Goal: Obtain resource: Obtain resource

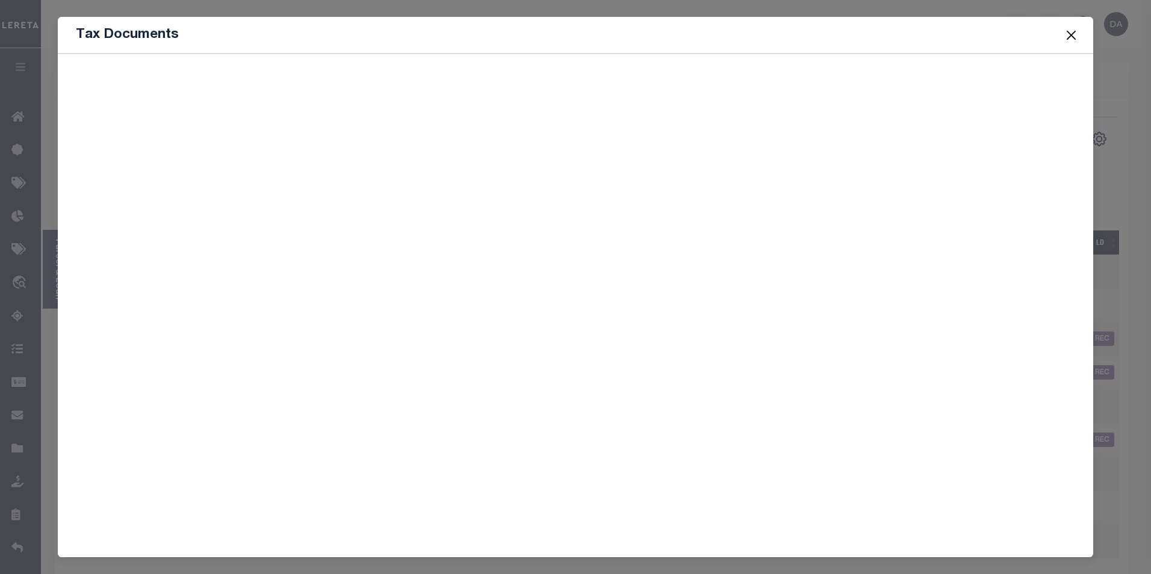
click at [350, 296] on div at bounding box center [576, 302] width 1036 height 496
click at [1070, 35] on button "Close" at bounding box center [1071, 35] width 16 height 16
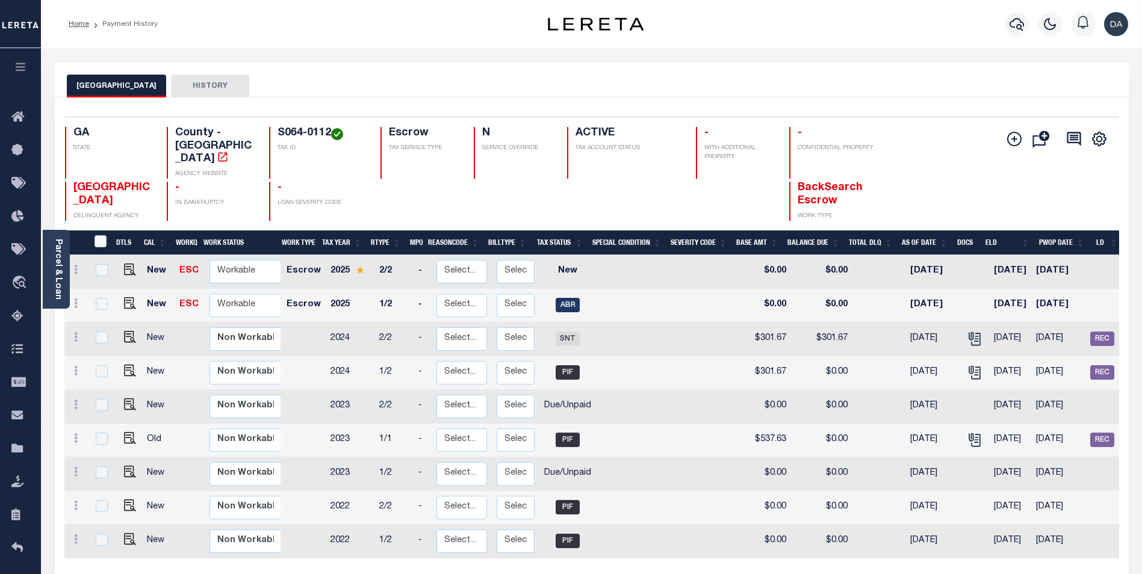
click at [725, 59] on div "Parcel & Loan Loan Details 10010260 LOAN NO TKO" at bounding box center [592, 395] width 1092 height 694
click at [967, 331] on icon "" at bounding box center [975, 339] width 16 height 16
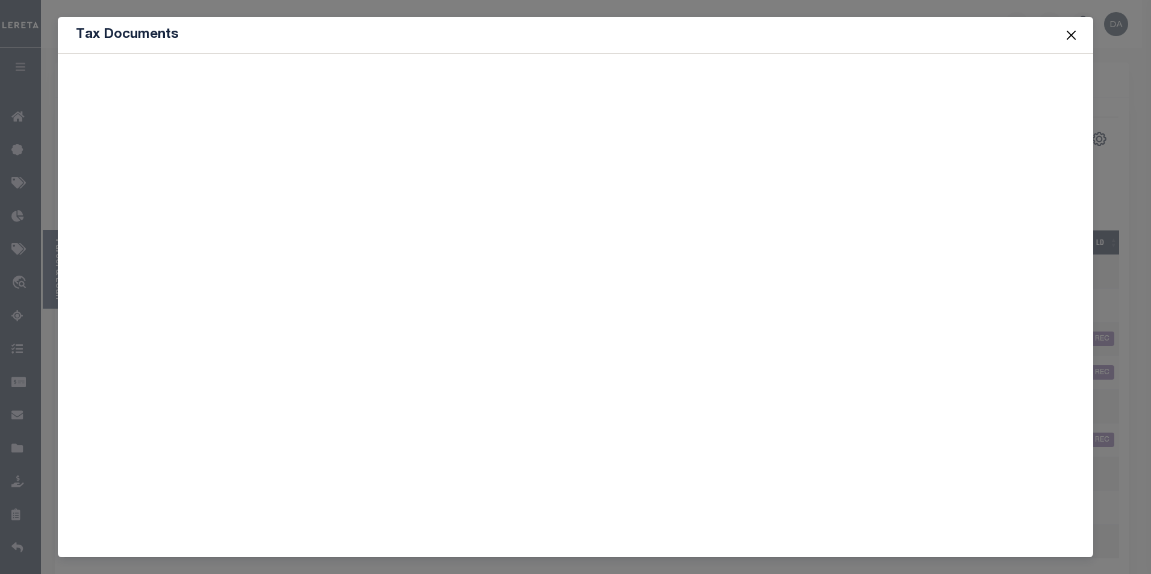
click at [361, 514] on div at bounding box center [576, 302] width 1036 height 496
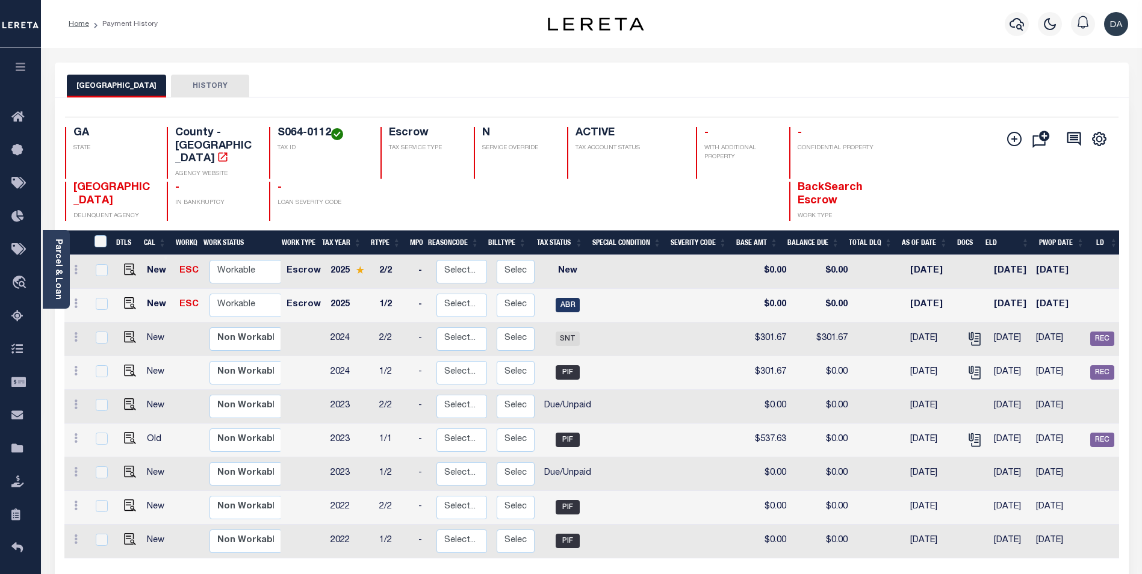
click at [341, 89] on div "BIBB COUNTY HISTORY" at bounding box center [592, 86] width 1050 height 22
click at [969, 332] on icon "" at bounding box center [974, 337] width 10 height 10
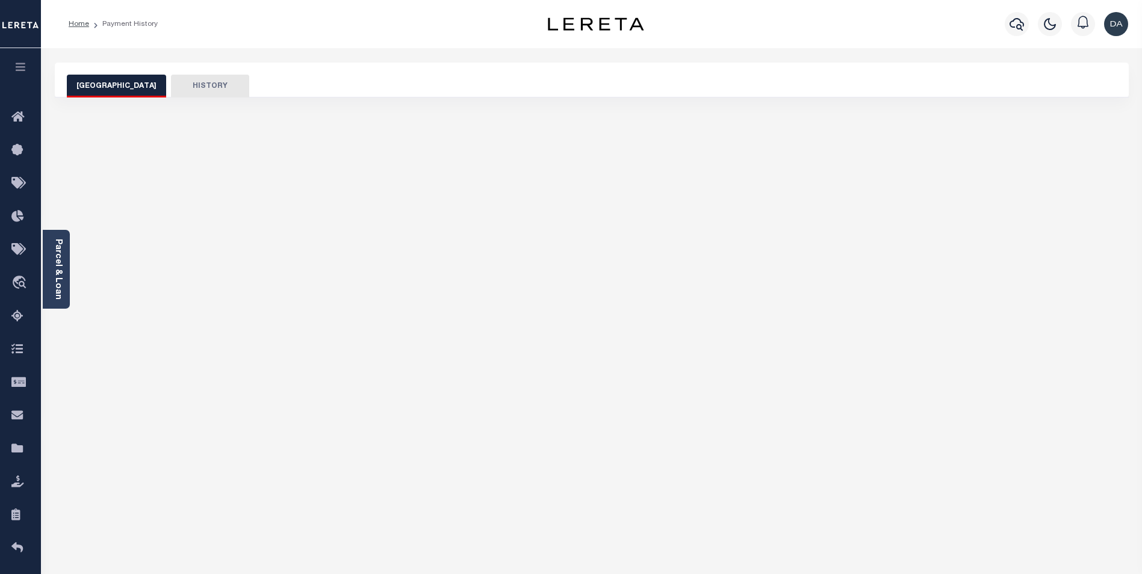
click at [51, 45] on div "Home Payment History Profile" at bounding box center [591, 24] width 1101 height 48
click at [323, 265] on div "BIBB COUNTY HISTORY LOAN HISTORY" at bounding box center [592, 403] width 1092 height 680
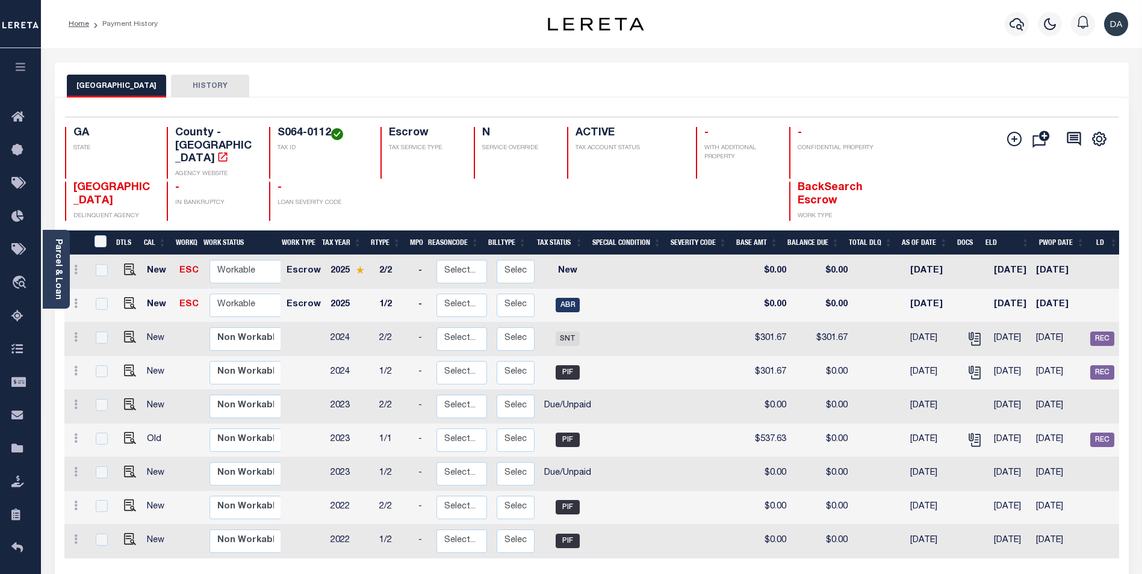
click at [318, 29] on div "Home Payment History" at bounding box center [282, 23] width 447 height 25
click at [967, 331] on icon "" at bounding box center [975, 339] width 16 height 16
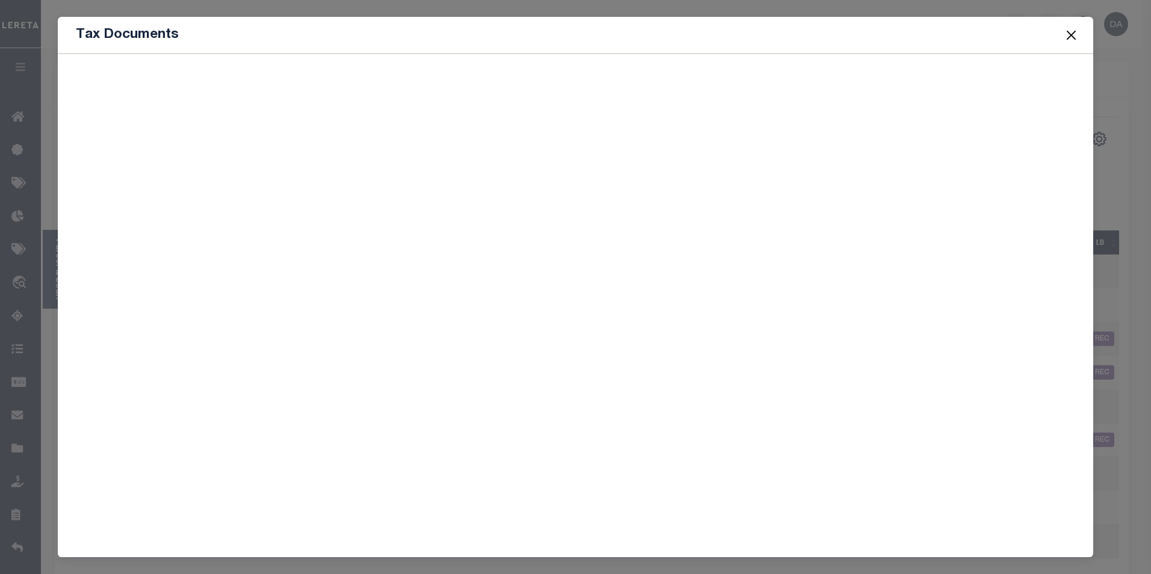
scroll to position [48, 0]
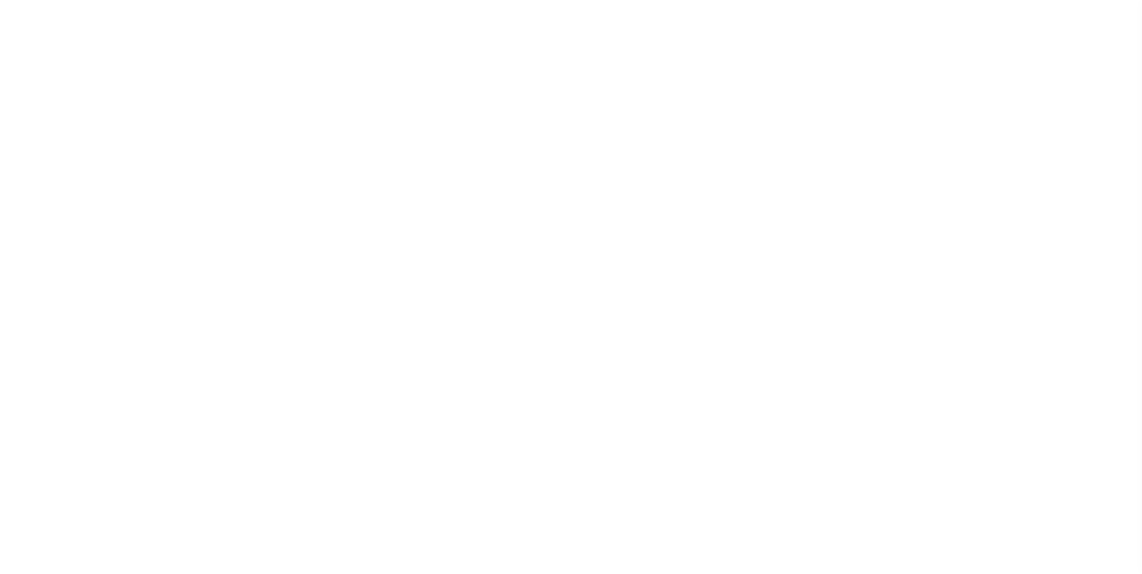
scroll to position [48, 0]
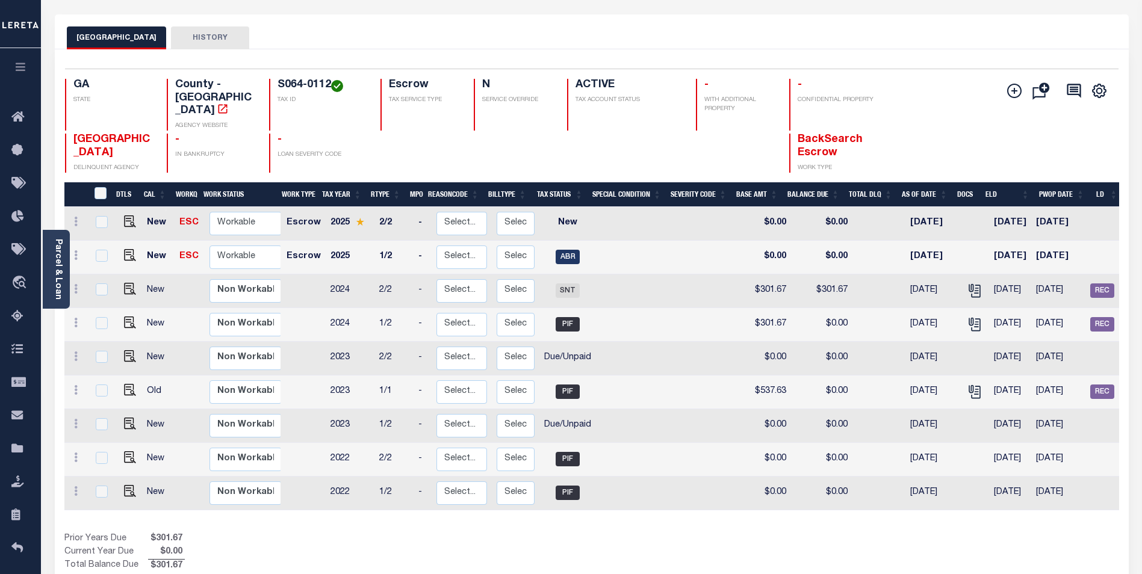
drag, startPoint x: 294, startPoint y: 29, endPoint x: 375, endPoint y: 37, distance: 81.0
click at [294, 29] on div "BIBB COUNTY HISTORY" at bounding box center [592, 37] width 1050 height 22
drag, startPoint x: 964, startPoint y: 277, endPoint x: 973, endPoint y: 320, distance: 44.3
click at [969, 284] on icon "" at bounding box center [974, 289] width 10 height 10
checkbox input "true"
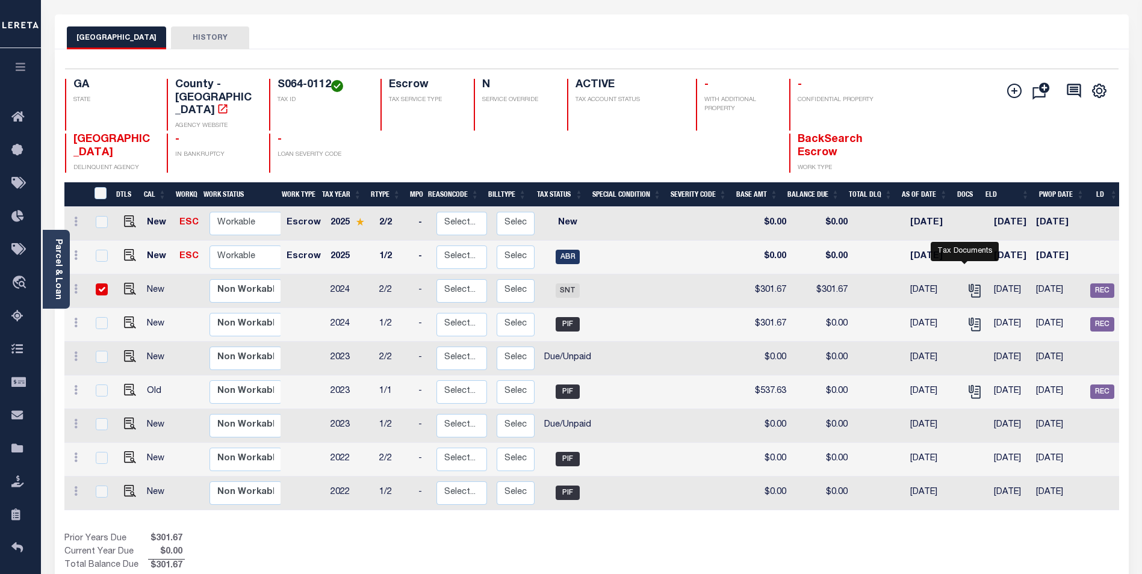
checkbox input "true"
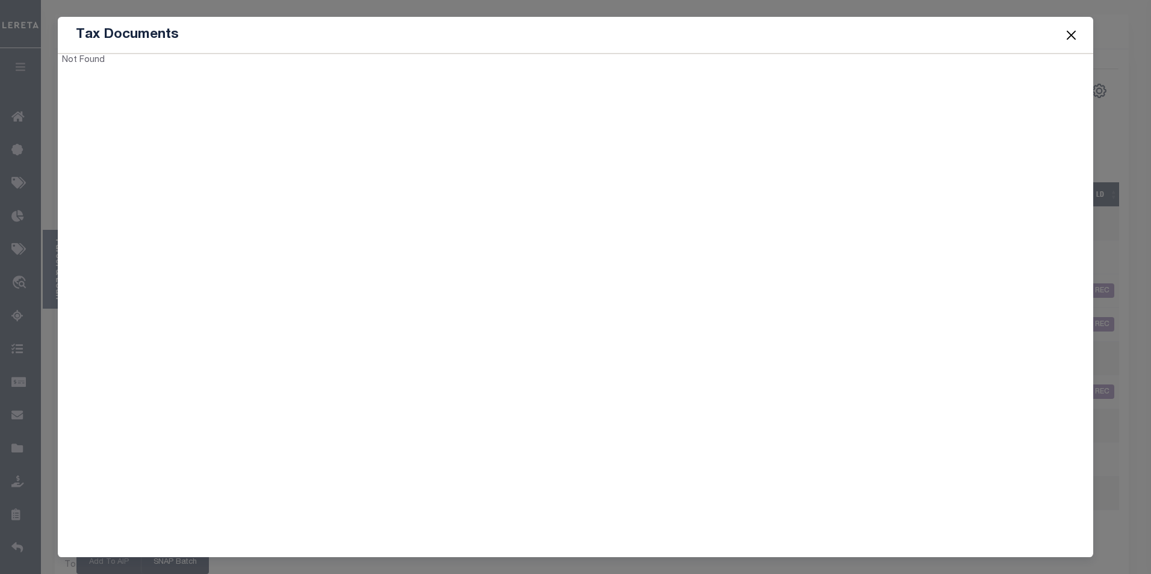
drag, startPoint x: 188, startPoint y: 82, endPoint x: 241, endPoint y: 65, distance: 55.6
click at [233, 232] on div "Not Found" at bounding box center [576, 302] width 1036 height 496
click at [1071, 31] on button "Close" at bounding box center [1071, 35] width 16 height 16
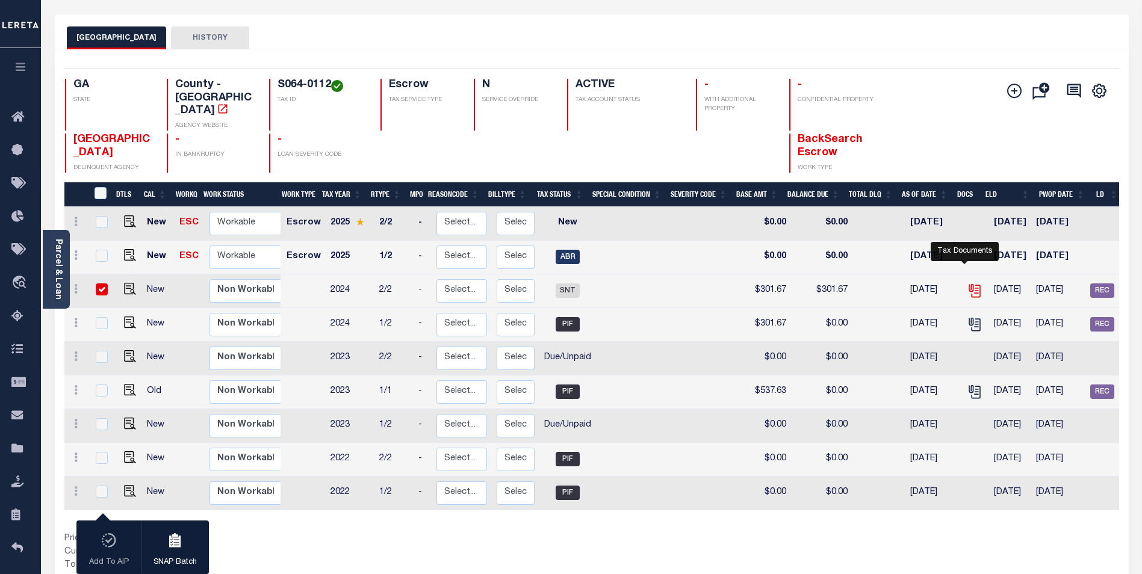
click at [967, 283] on icon "" at bounding box center [975, 291] width 16 height 16
checkbox input "false"
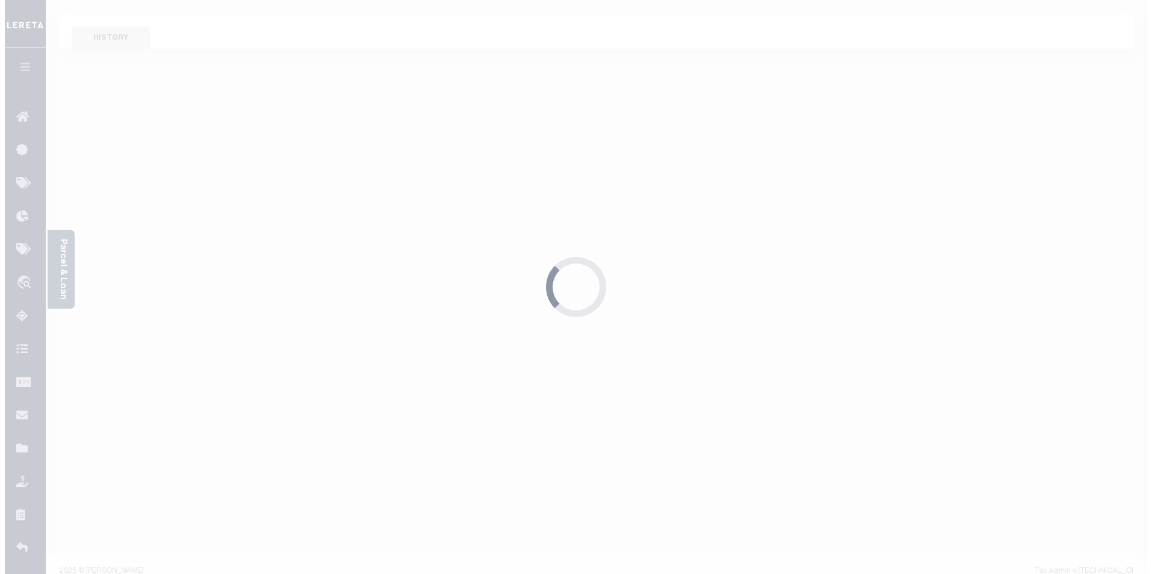
scroll to position [48, 0]
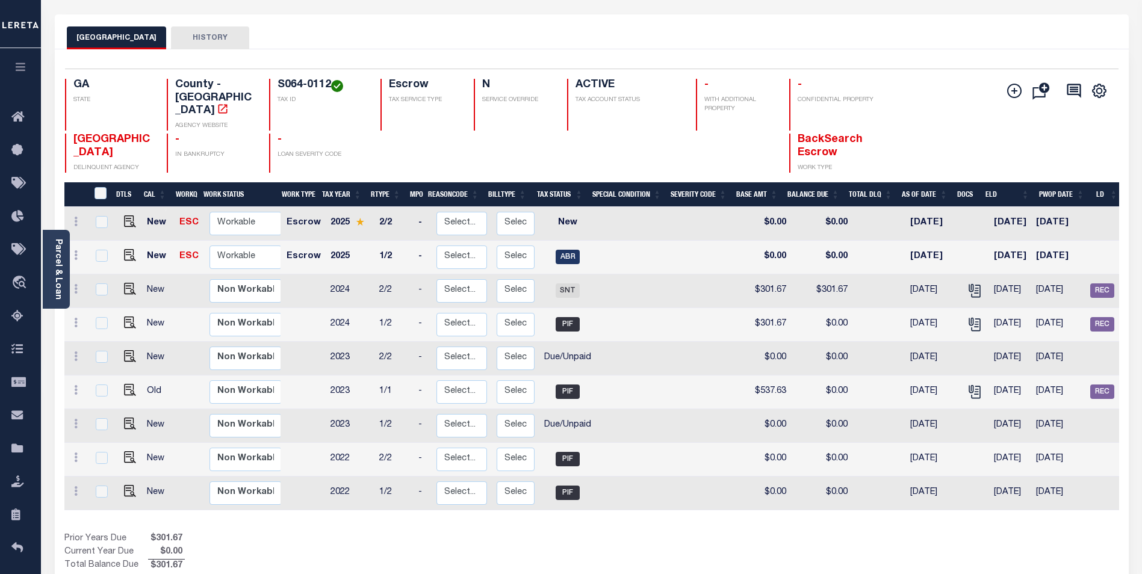
click at [335, 36] on div "BIBB COUNTY HISTORY" at bounding box center [592, 37] width 1050 height 22
click at [969, 284] on icon "" at bounding box center [974, 289] width 10 height 10
checkbox input "true"
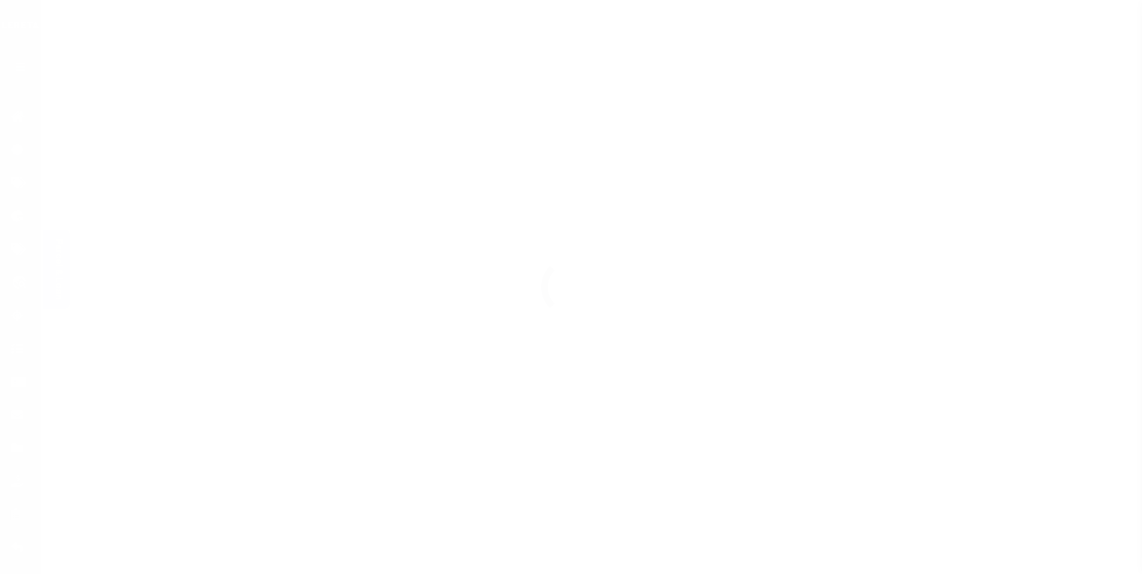
scroll to position [48, 0]
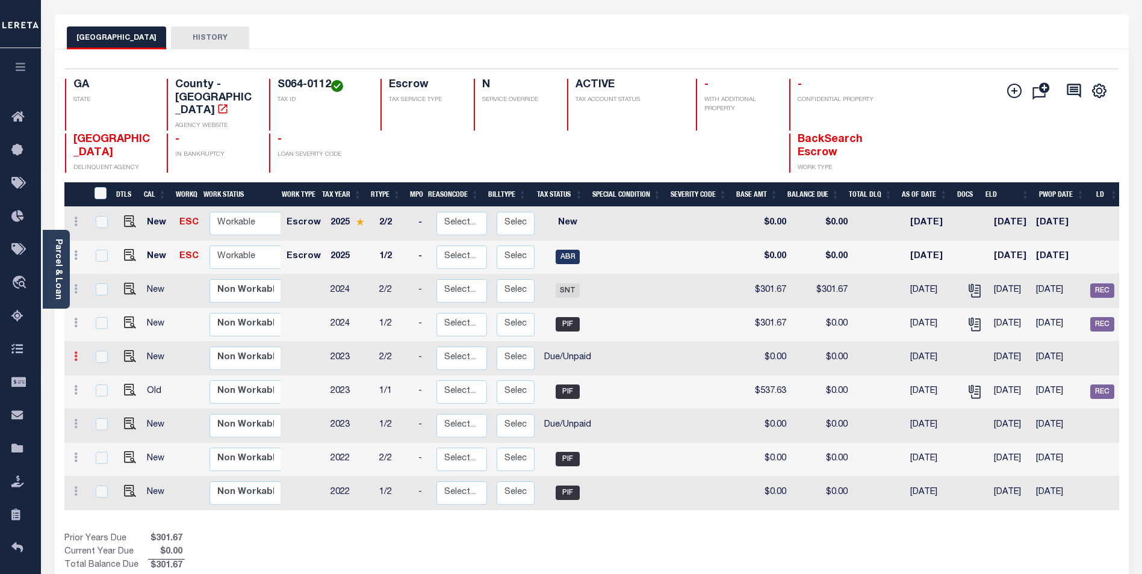
click at [73, 353] on link at bounding box center [75, 358] width 13 height 10
click at [72, 353] on link at bounding box center [75, 358] width 13 height 10
click at [969, 283] on icon "" at bounding box center [975, 291] width 16 height 16
checkbox input "true"
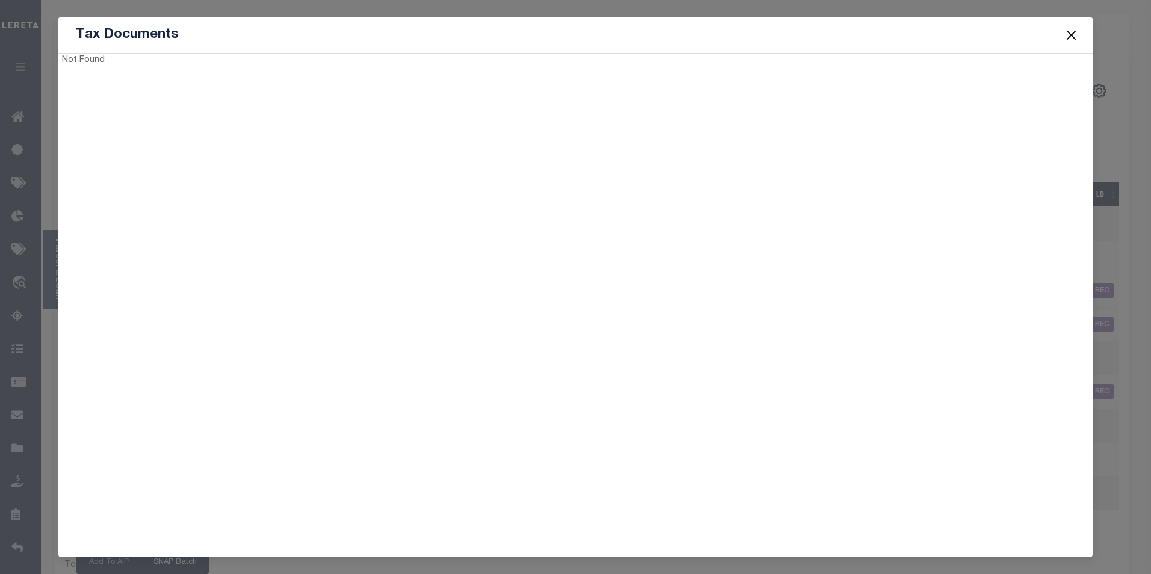
click at [313, 270] on div "Not Found" at bounding box center [576, 302] width 1036 height 496
click at [1073, 33] on button "Close" at bounding box center [1071, 35] width 16 height 16
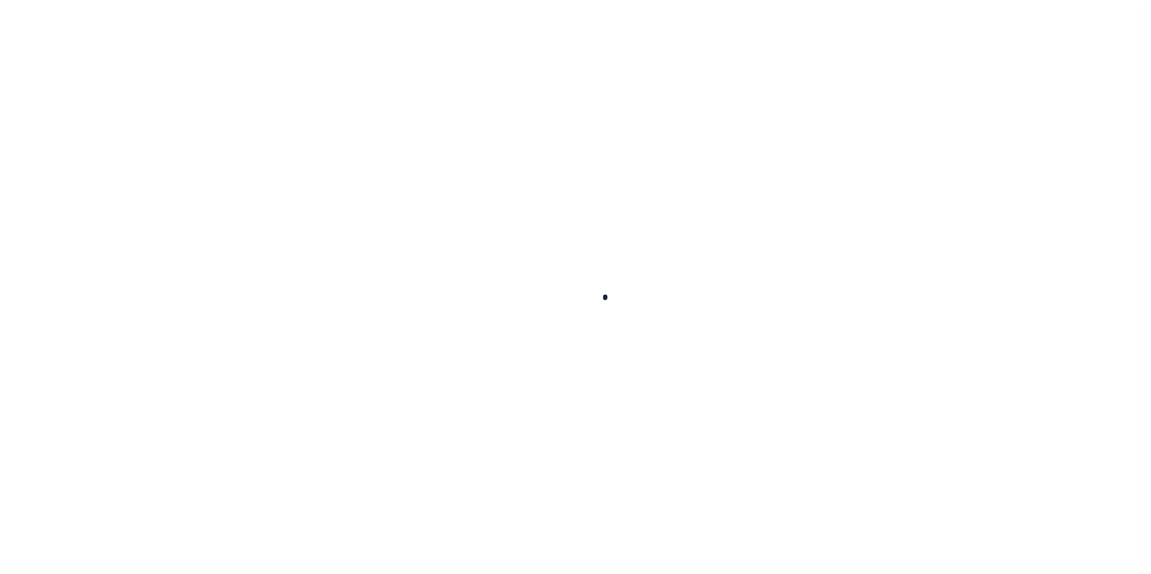
scroll to position [48, 0]
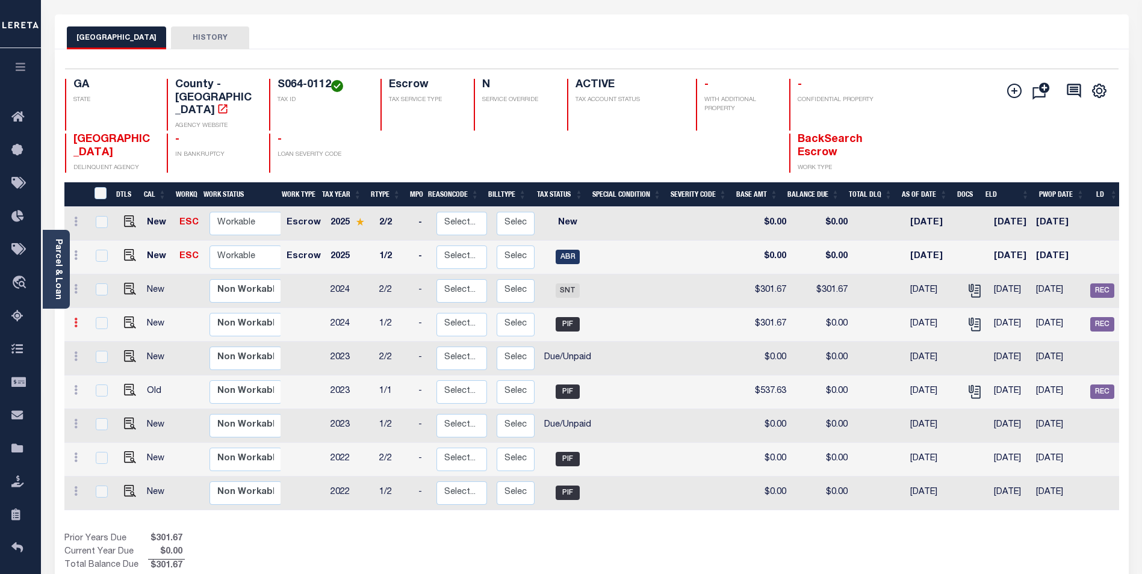
click at [74, 318] on icon at bounding box center [76, 323] width 4 height 10
click at [969, 284] on icon "" at bounding box center [974, 289] width 10 height 10
checkbox input "true"
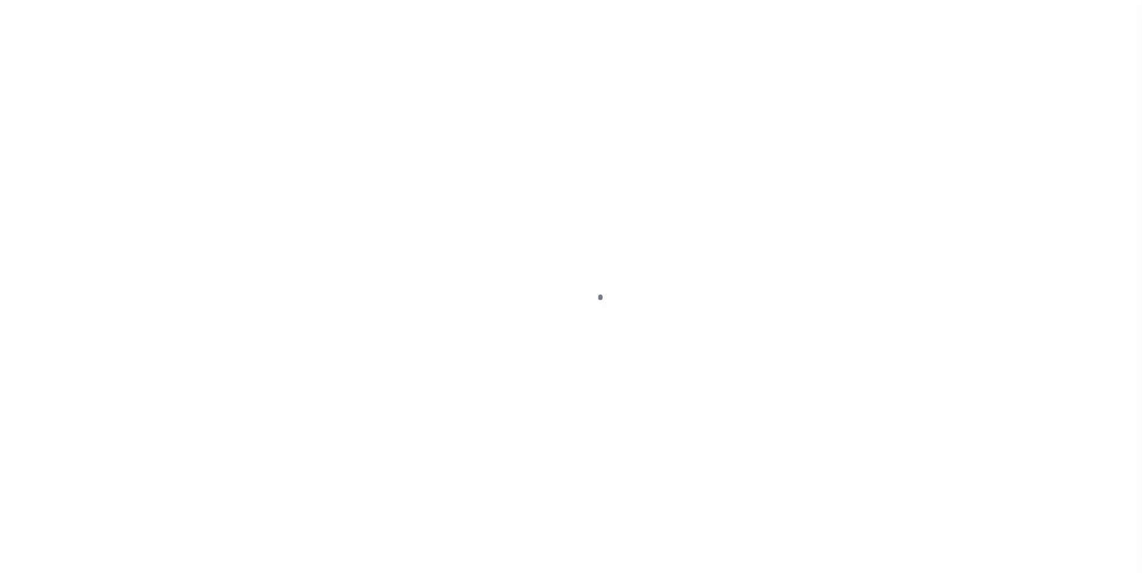
scroll to position [48, 0]
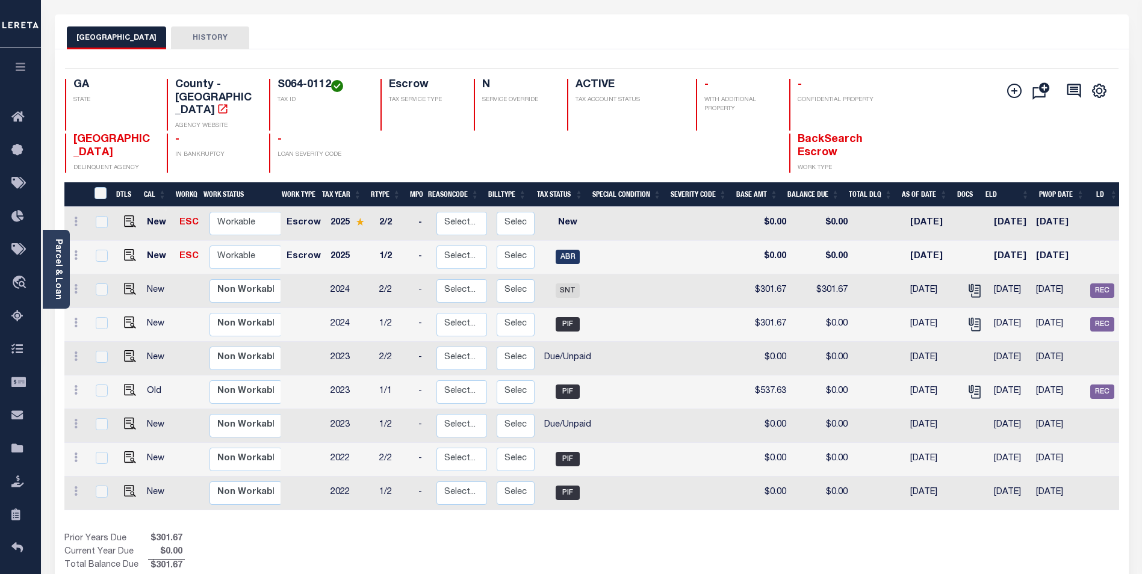
click at [347, 61] on div "Selected 9 Results 1 Items per page 25 50 100 GA STATE TAX ID N" at bounding box center [592, 322] width 1074 height 547
click at [74, 352] on icon at bounding box center [76, 357] width 4 height 10
click at [566, 58] on div "Selected 9 Results 1 Items per page 25 50 100 GA STATE TAX ID N" at bounding box center [592, 322] width 1074 height 547
click at [967, 317] on icon "" at bounding box center [975, 325] width 16 height 16
checkbox input "true"
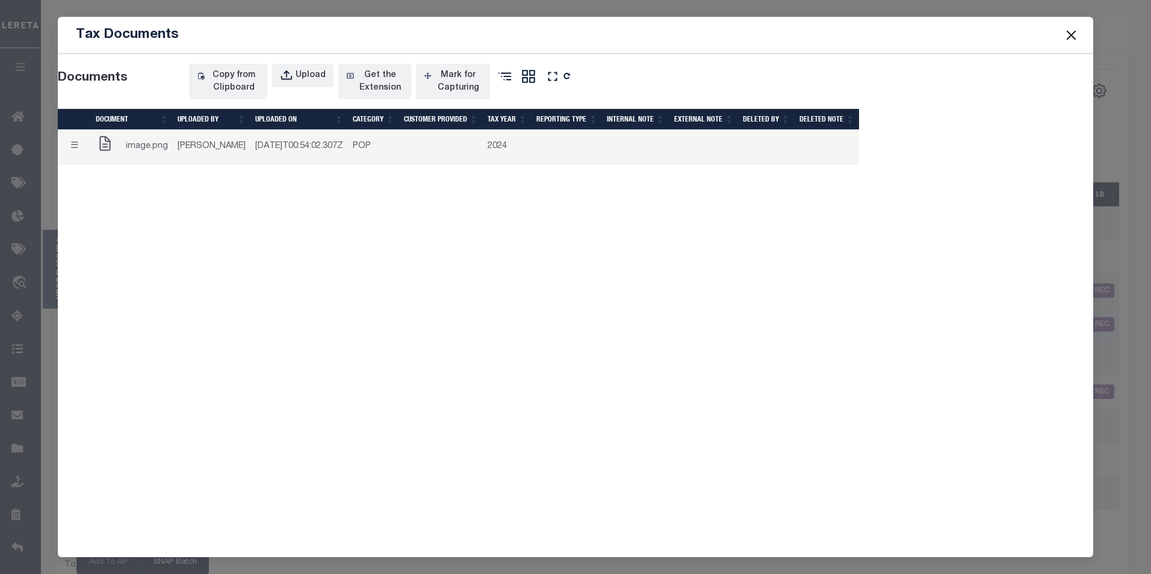
click at [285, 419] on div "Documents Copy from Clipboard Upload Get the Extension Mark for Capturing Got i…" at bounding box center [576, 302] width 1036 height 496
click at [1072, 32] on button "Close" at bounding box center [1071, 35] width 16 height 16
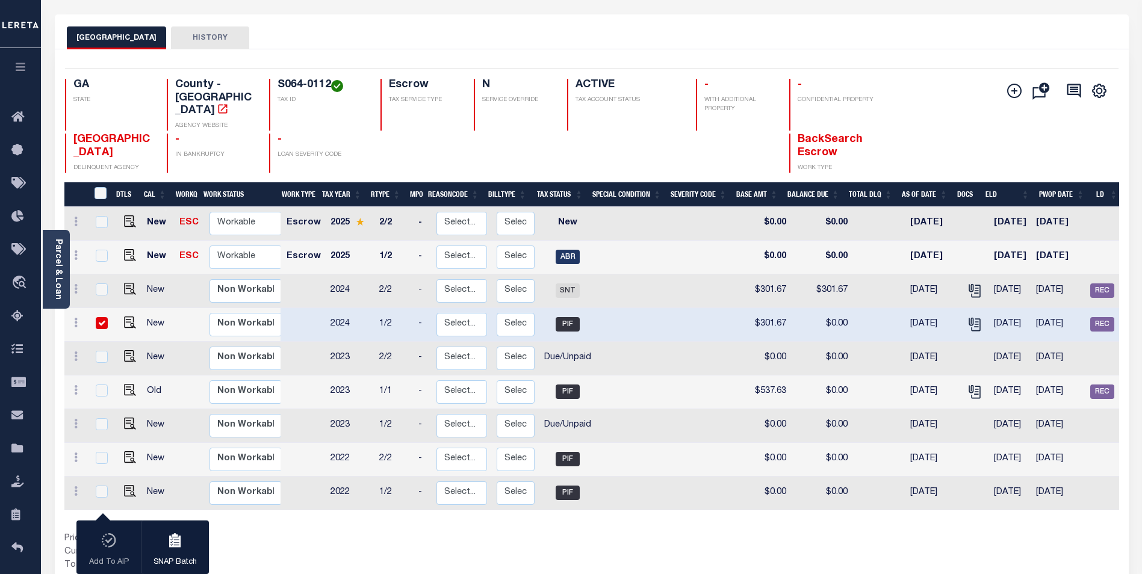
click at [504, 28] on div "BIBB COUNTY HISTORY" at bounding box center [592, 37] width 1050 height 22
click at [476, 24] on div "BIBB COUNTY HISTORY" at bounding box center [592, 31] width 1074 height 35
click at [101, 317] on input "checkbox" at bounding box center [102, 323] width 12 height 12
checkbox input "false"
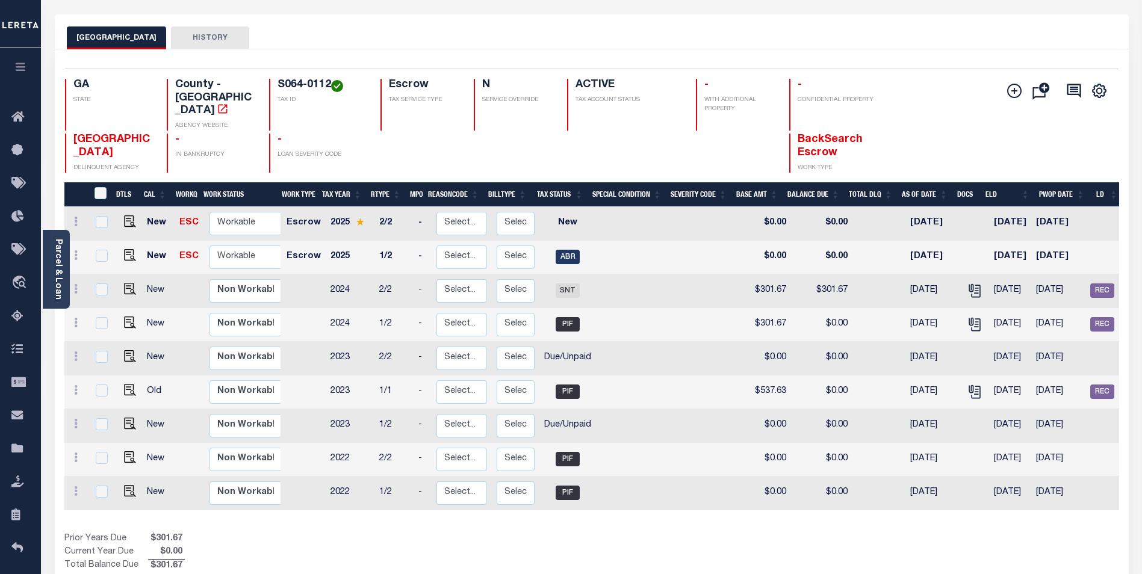
click at [848, 45] on div "BIBB COUNTY HISTORY" at bounding box center [592, 37] width 1050 height 22
